Goal: Navigation & Orientation: Find specific page/section

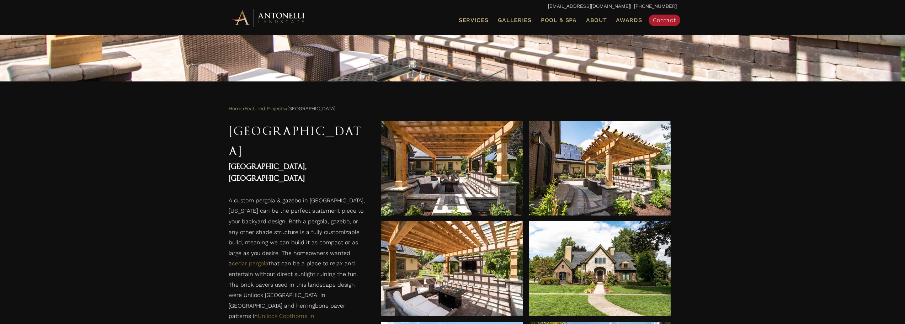
scroll to position [213, 0]
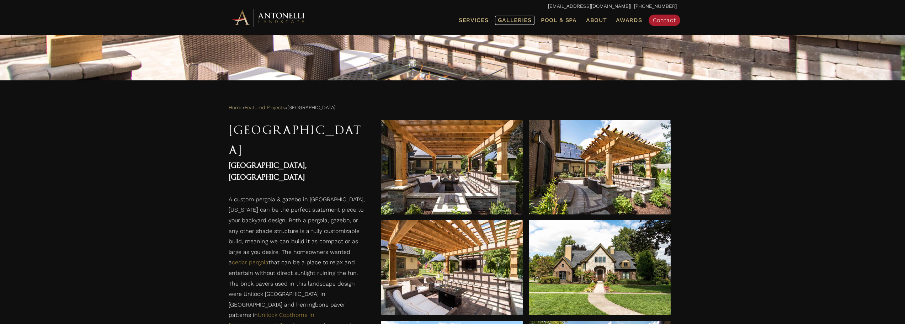
click at [511, 23] on span "Galleries" at bounding box center [515, 20] width 34 height 7
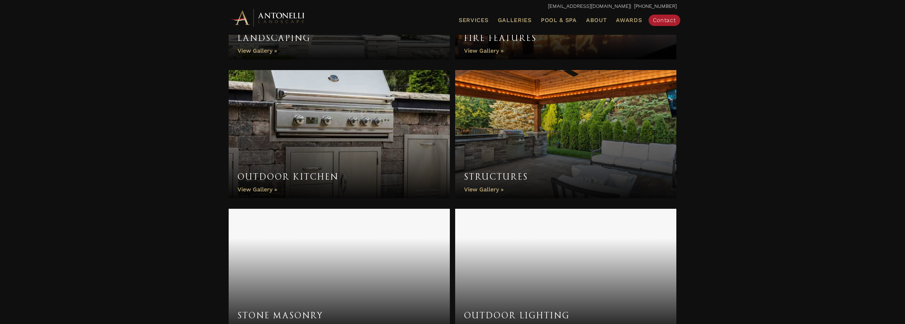
scroll to position [462, 0]
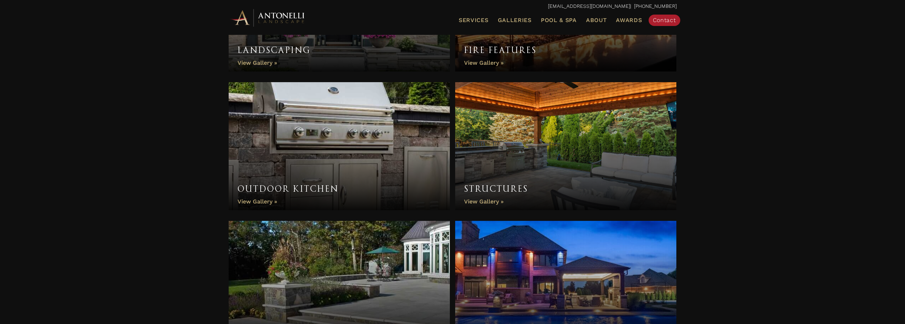
click at [481, 202] on link "Structures" at bounding box center [566, 146] width 222 height 128
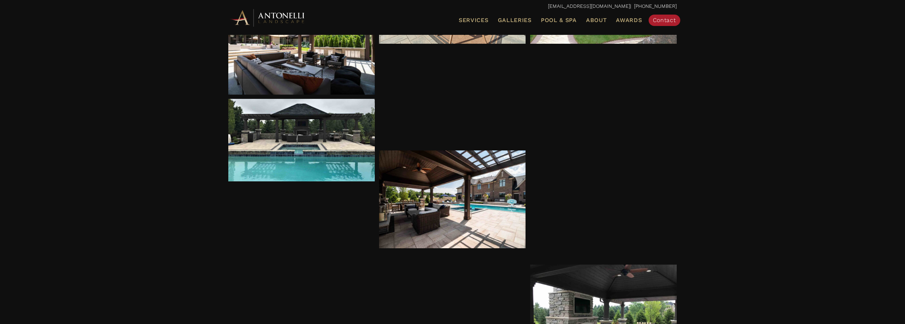
scroll to position [426, 0]
